Goal: Task Accomplishment & Management: Use online tool/utility

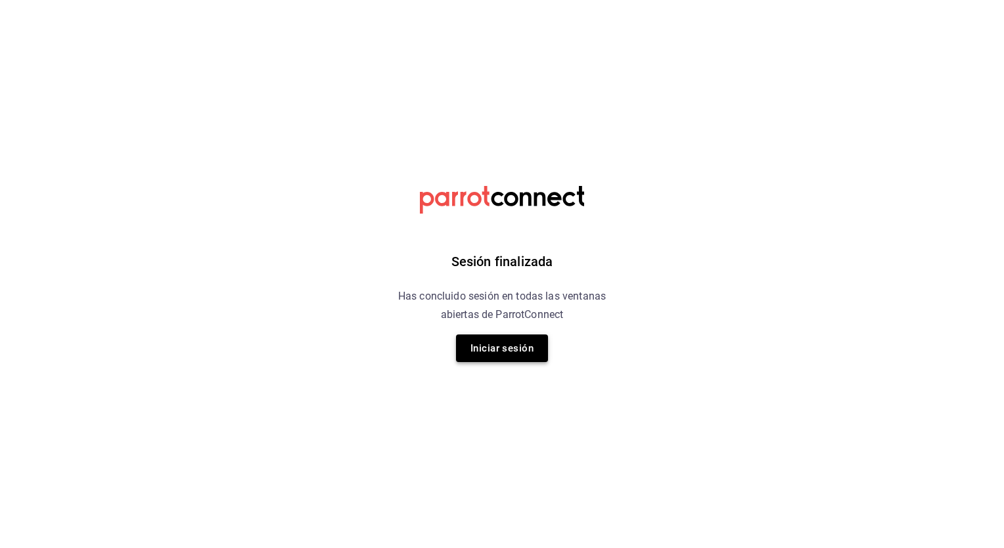
click at [518, 346] on button "Iniciar sesión" at bounding box center [502, 348] width 92 height 28
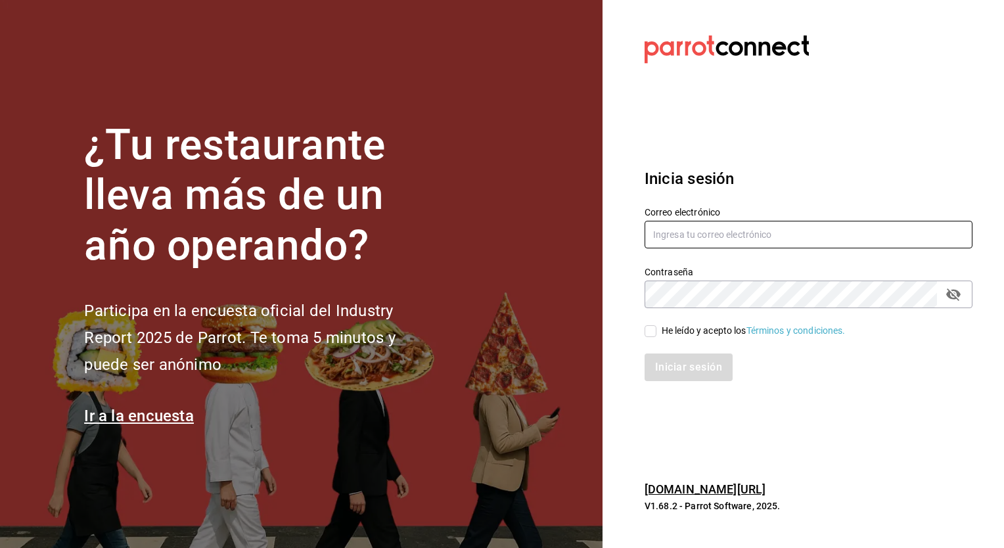
type input "israel.bernal@grupocosteno.com"
click at [645, 331] on input "He leído y acepto los Términos y condiciones." at bounding box center [651, 331] width 12 height 12
checkbox input "true"
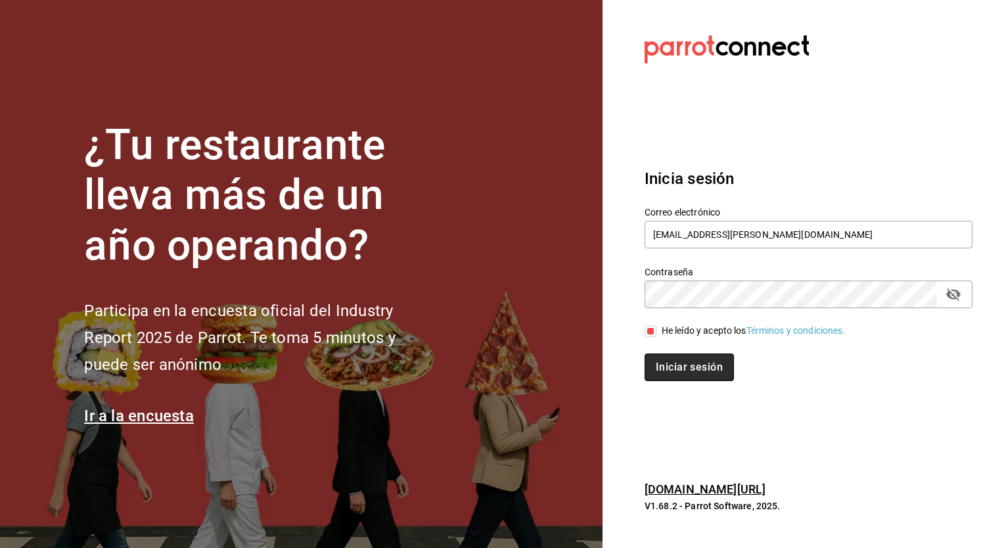
click at [678, 362] on button "Iniciar sesión" at bounding box center [689, 368] width 89 height 28
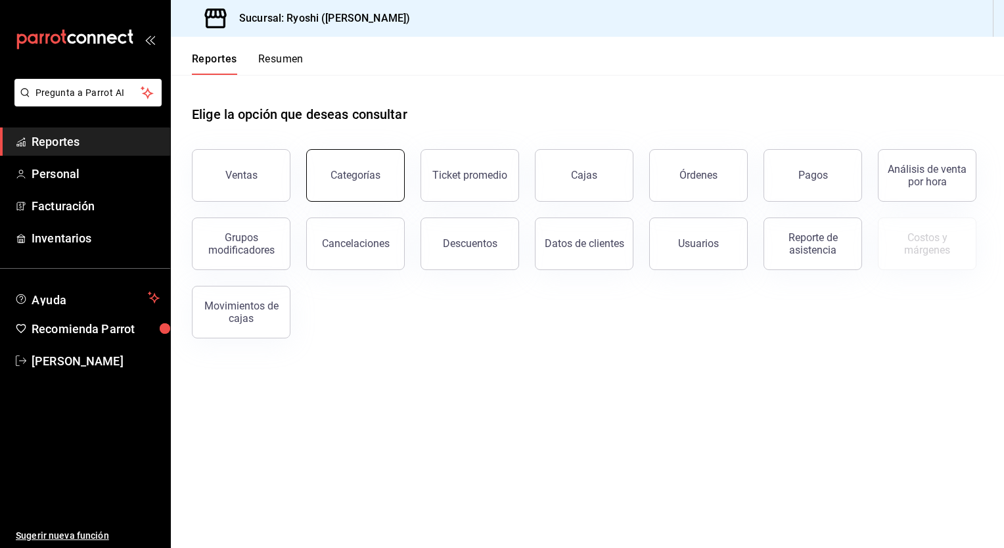
click at [343, 171] on div "Categorías" at bounding box center [356, 175] width 50 height 12
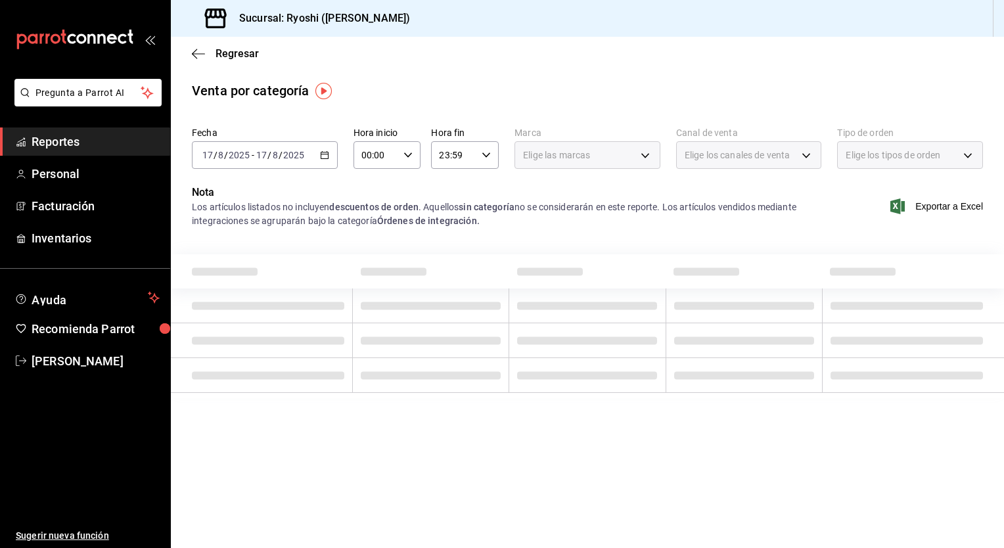
click at [810, 156] on div "Elige los canales de venta" at bounding box center [749, 155] width 146 height 28
click at [323, 158] on \(Stroke\) "button" at bounding box center [325, 155] width 8 height 7
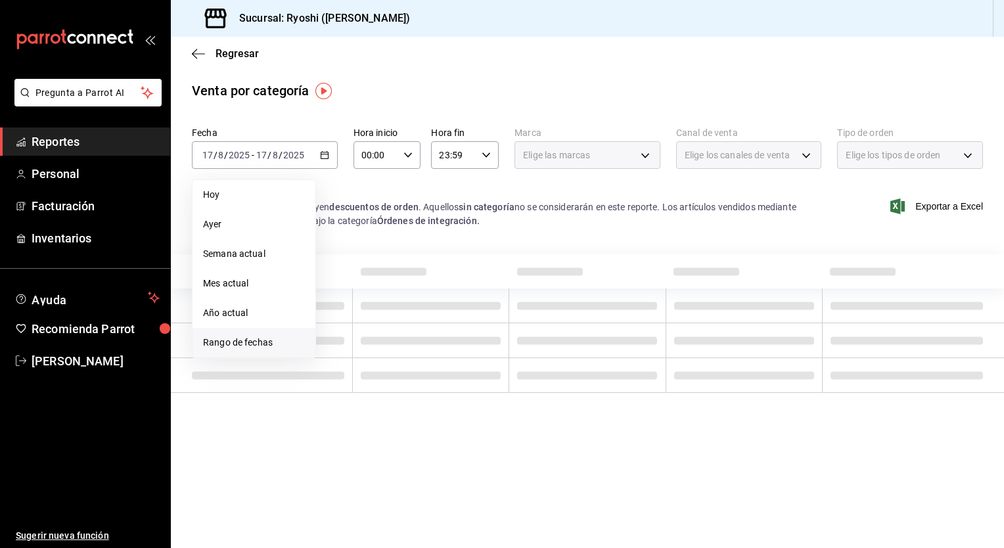
click at [233, 336] on span "Rango de fechas" at bounding box center [254, 343] width 102 height 14
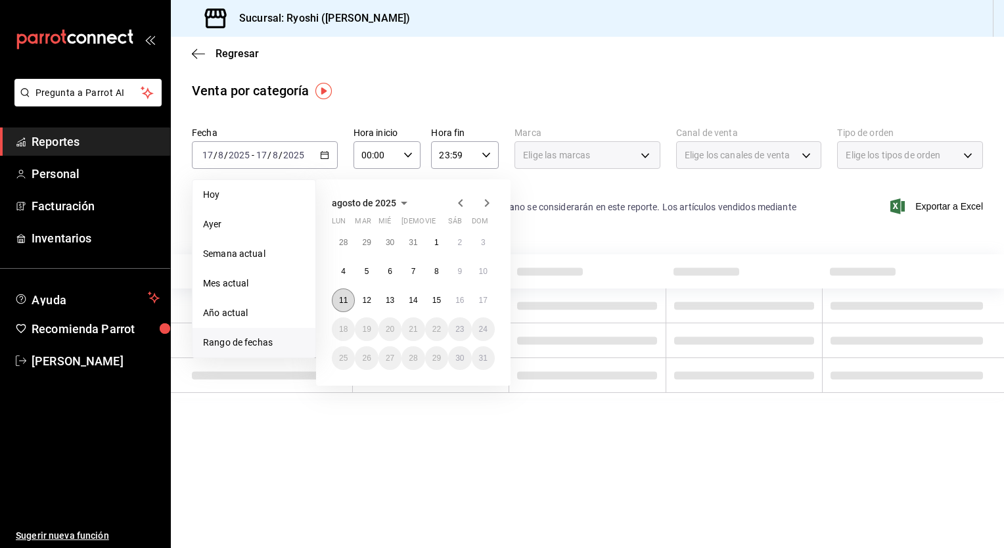
click at [339, 303] on abbr "11" at bounding box center [343, 300] width 9 height 9
click at [486, 301] on abbr "17" at bounding box center [483, 300] width 9 height 9
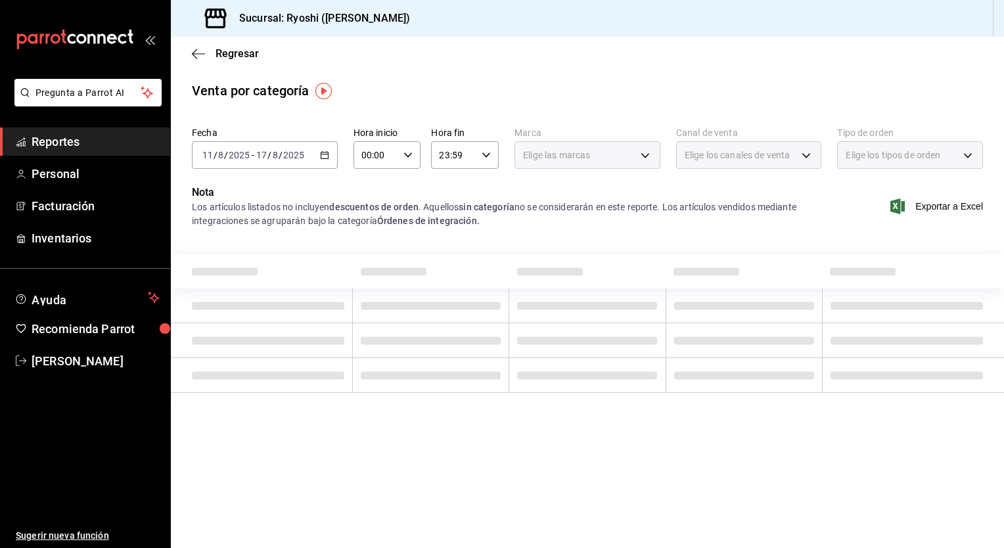
click at [406, 154] on \(Stroke\) "button" at bounding box center [408, 154] width 8 height 5
click at [365, 251] on span "05" at bounding box center [370, 251] width 13 height 11
type input "05:00"
click at [487, 160] on div at bounding box center [502, 274] width 1004 height 548
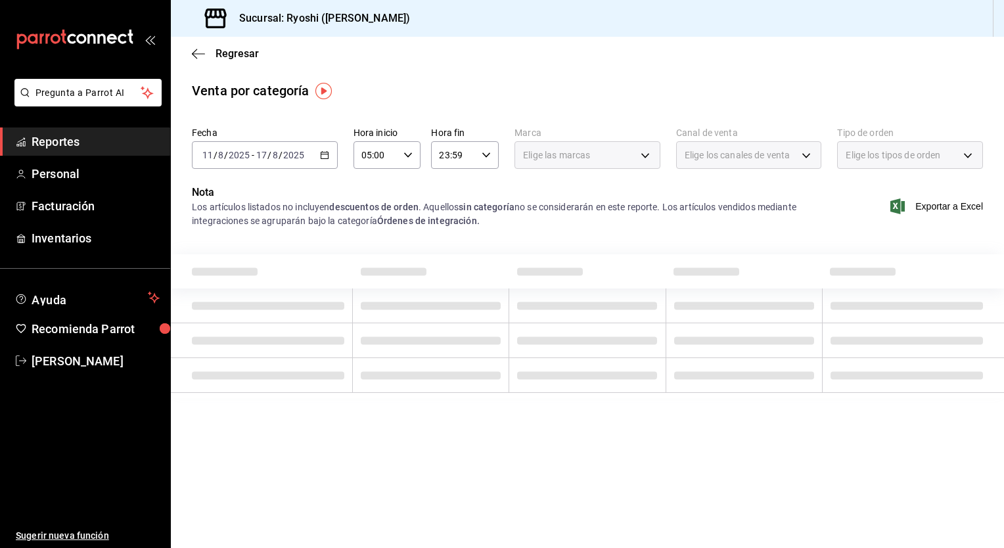
click at [487, 160] on div "23:59 Hora fin" at bounding box center [465, 155] width 68 height 28
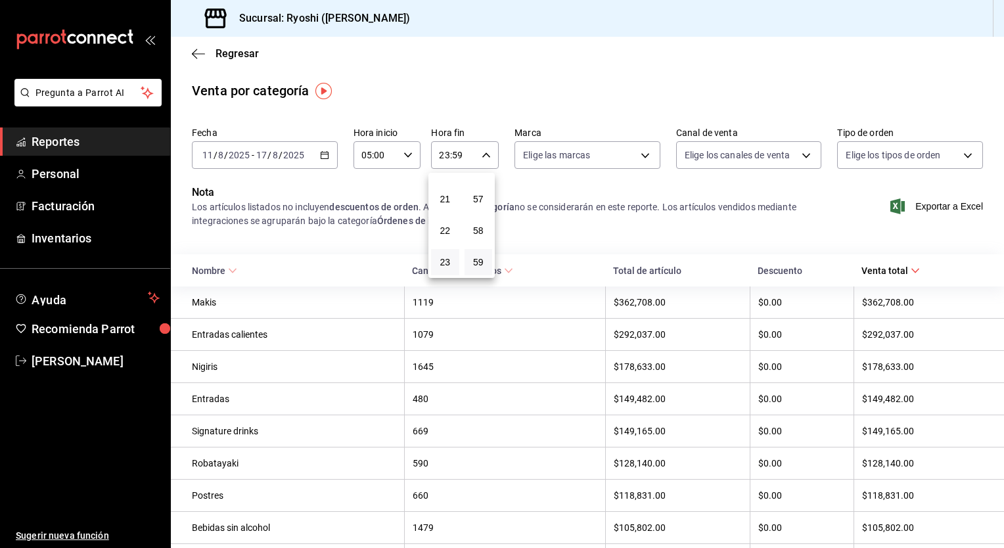
click at [487, 160] on div at bounding box center [502, 274] width 1004 height 548
click at [485, 159] on icon "button" at bounding box center [486, 154] width 9 height 9
click at [447, 217] on span "04" at bounding box center [445, 213] width 12 height 11
type input "04:59"
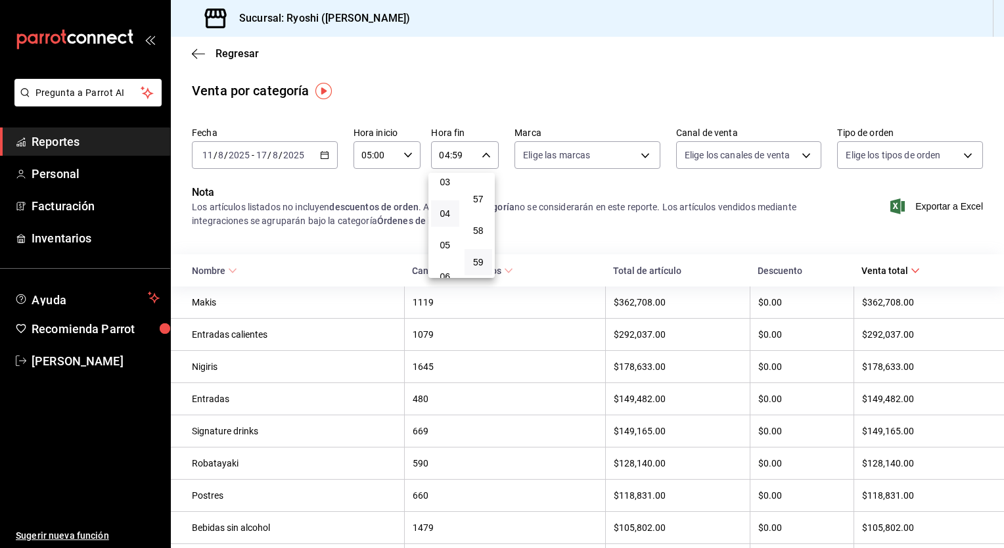
click at [799, 157] on div at bounding box center [502, 274] width 1004 height 548
click at [799, 157] on body "Pregunta a Parrot AI Reportes Personal Facturación Inventarios Ayuda Recomienda…" at bounding box center [502, 274] width 1004 height 548
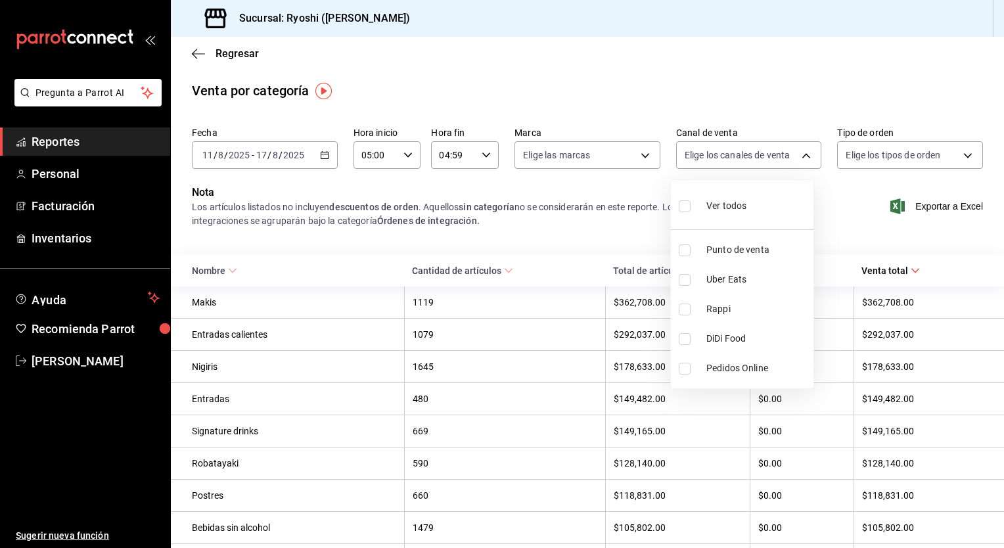
click at [799, 157] on div at bounding box center [502, 274] width 1004 height 548
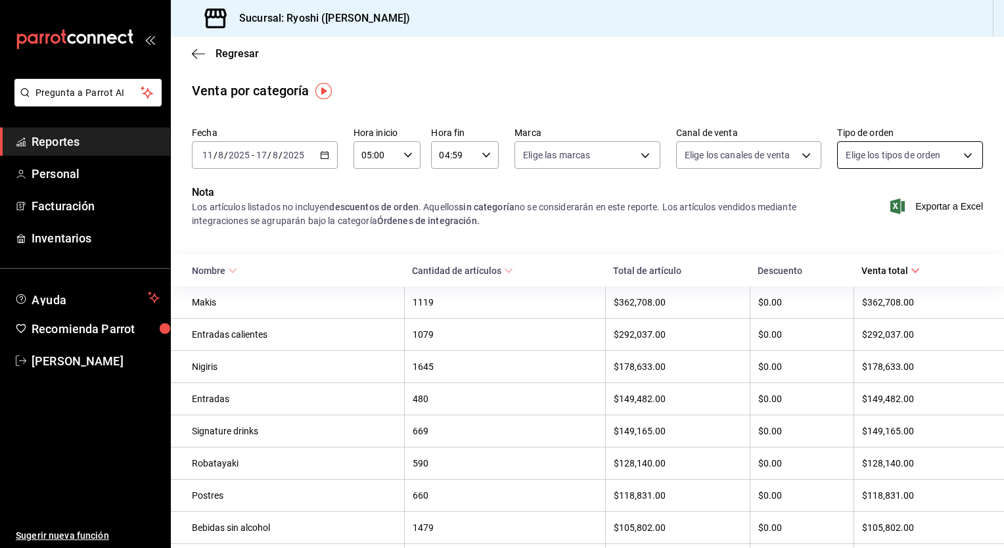
click at [924, 156] on body "Pregunta a Parrot AI Reportes Personal Facturación Inventarios Ayuda Recomienda…" at bounding box center [502, 274] width 1004 height 548
click at [645, 151] on div at bounding box center [502, 274] width 1004 height 548
click at [637, 160] on body "Pregunta a Parrot AI Reportes Personal Facturación Inventarios Ayuda Recomienda…" at bounding box center [502, 274] width 1004 height 548
click at [439, 188] on div at bounding box center [502, 274] width 1004 height 548
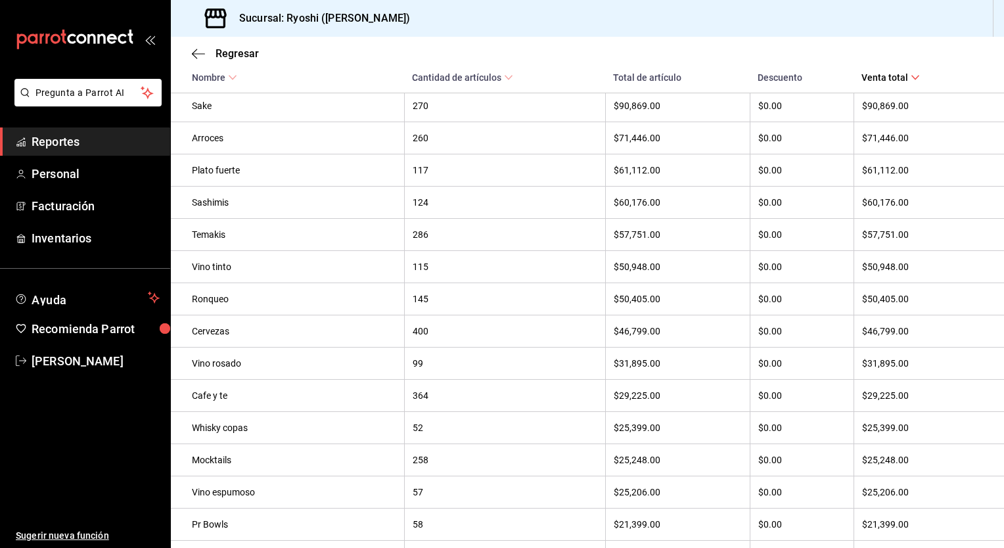
scroll to position [478, 0]
